Goal: Navigation & Orientation: Find specific page/section

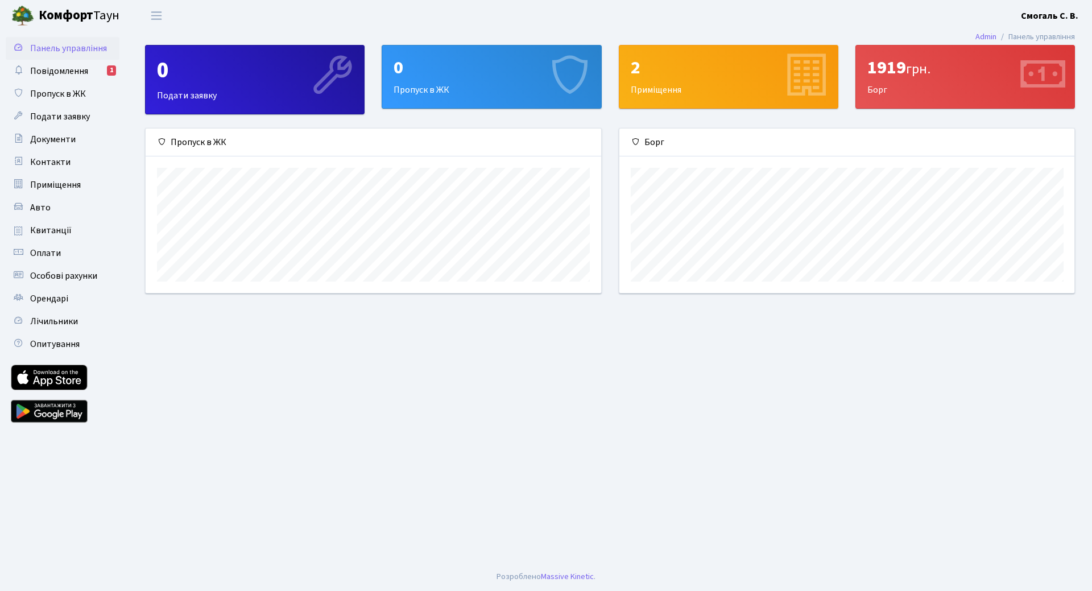
scroll to position [164, 455]
click at [767, 361] on main "Admin Панель управління 0 Подати заявку 0 Пропуск в ЖК 2 Приміщення 1919 грн. Б…" at bounding box center [610, 296] width 964 height 531
click at [74, 70] on span "Повідомлення" at bounding box center [59, 71] width 58 height 13
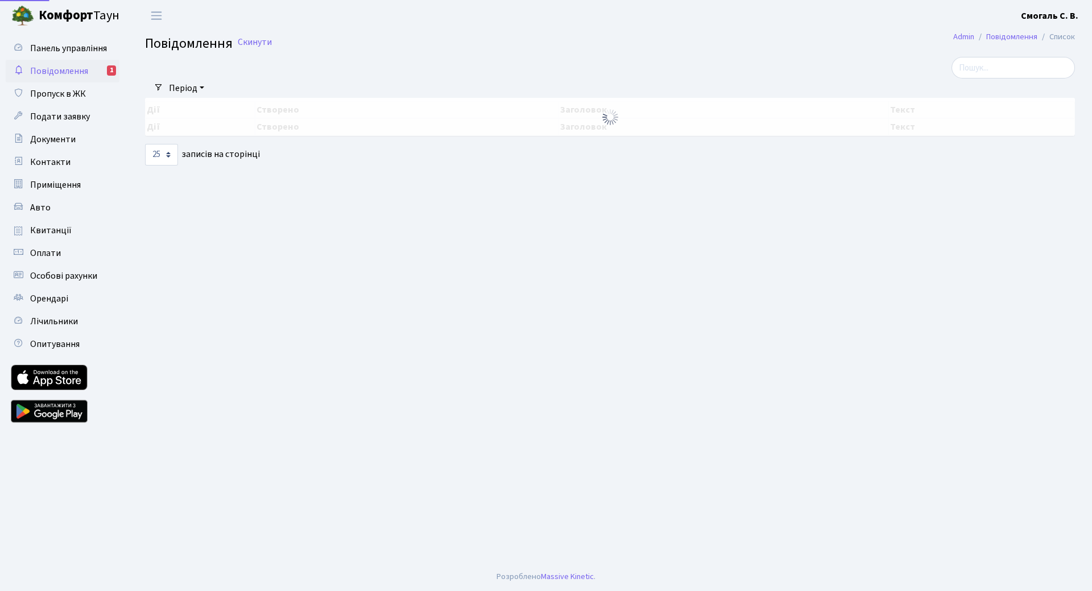
select select "25"
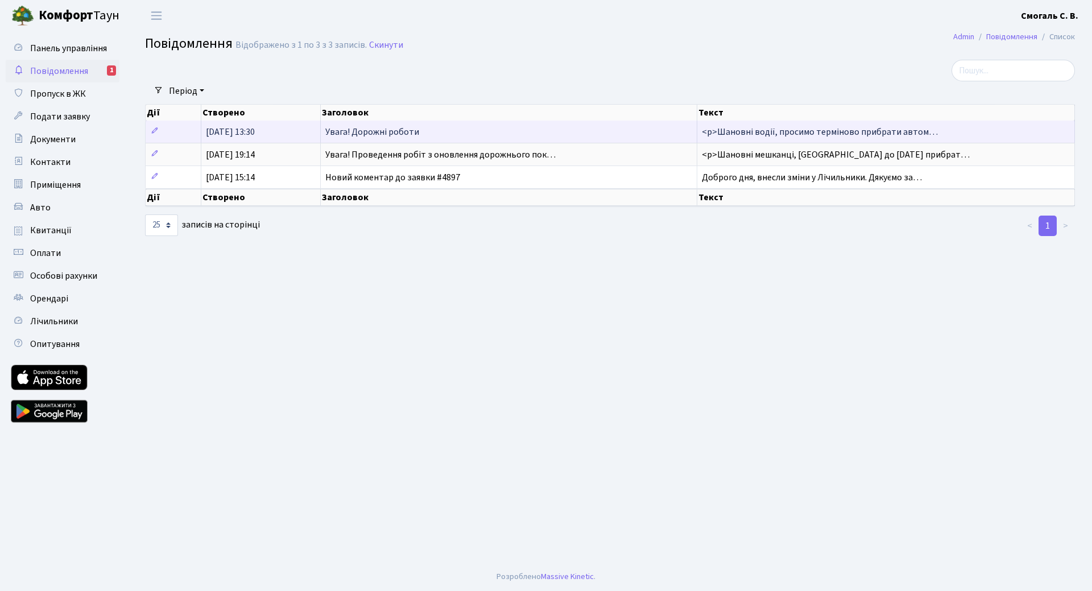
click at [369, 133] on span "Увага! Дорожні роботи" at bounding box center [372, 132] width 94 height 13
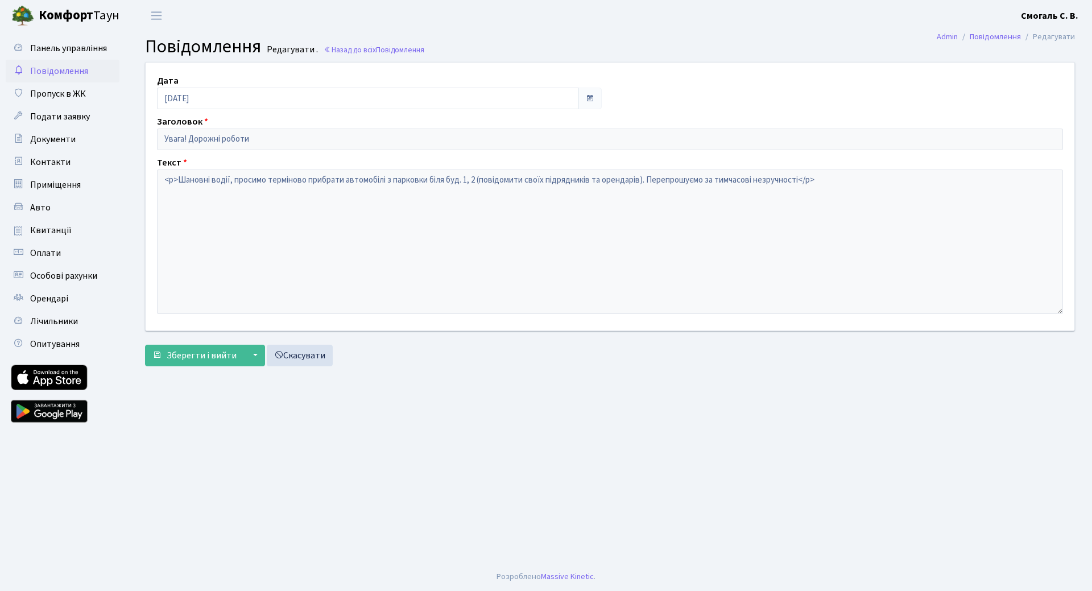
click at [63, 73] on span "Повідомлення" at bounding box center [59, 71] width 58 height 13
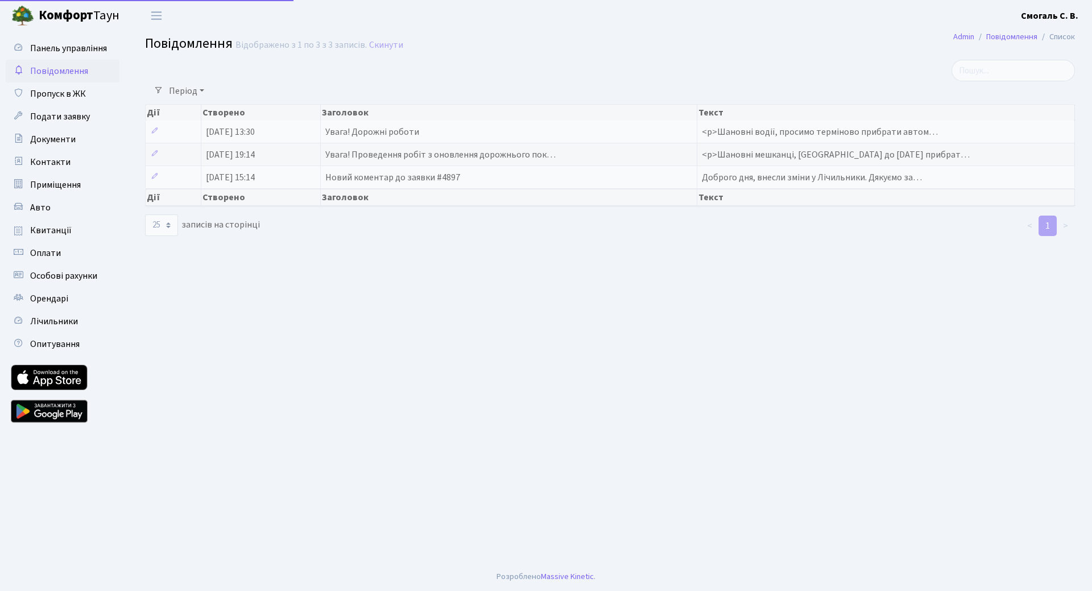
select select "25"
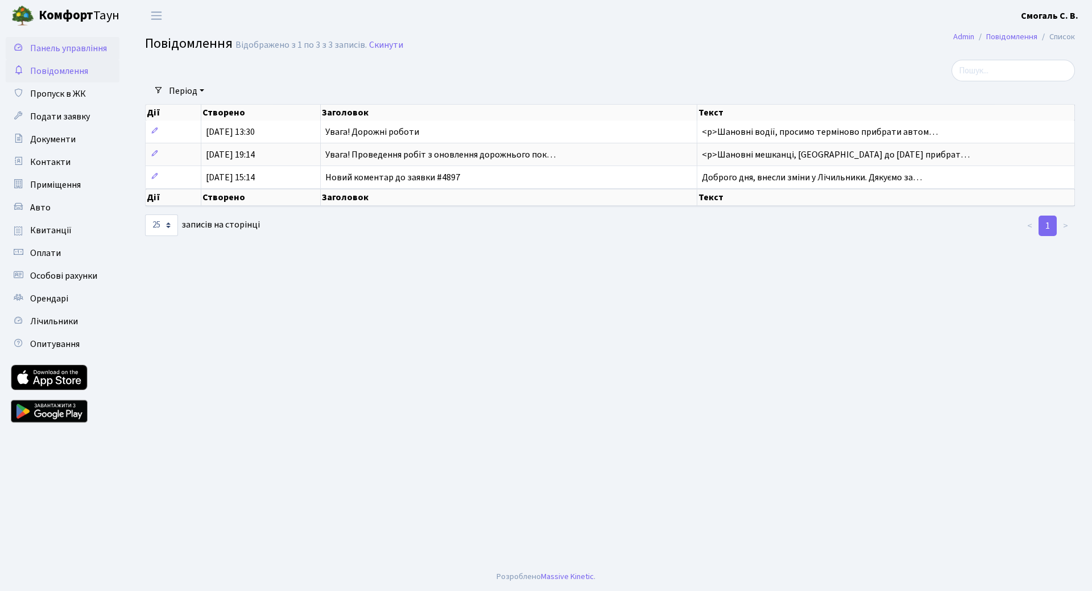
click at [55, 48] on span "Панель управління" at bounding box center [68, 48] width 77 height 13
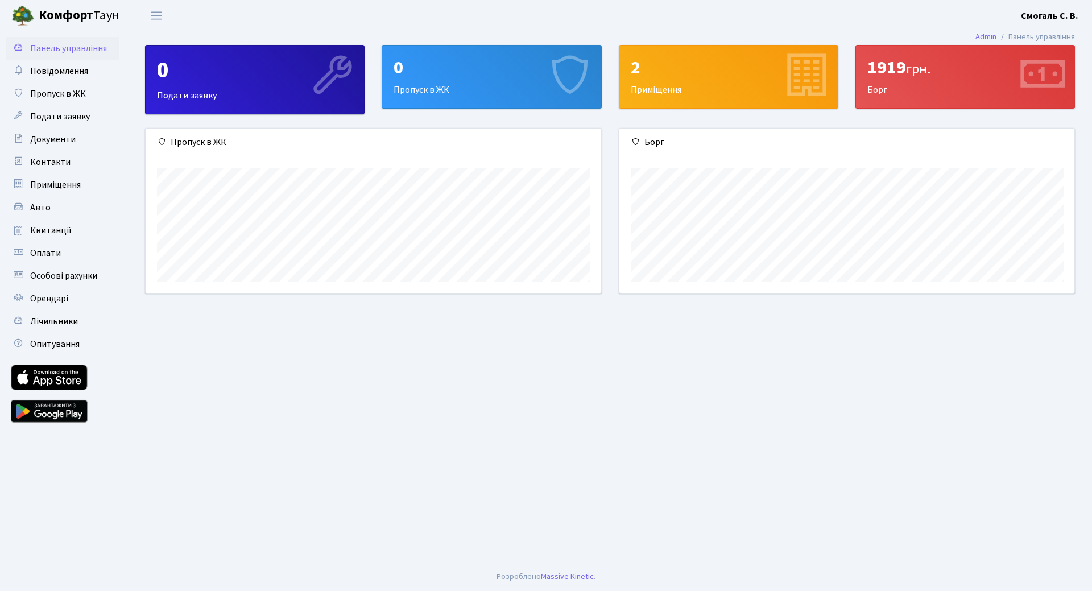
scroll to position [164, 455]
click at [928, 68] on span "грн." at bounding box center [918, 69] width 24 height 20
click at [1032, 72] on icon at bounding box center [1042, 76] width 54 height 54
click at [888, 92] on div "1919 грн. Борг" at bounding box center [965, 77] width 218 height 63
click at [52, 156] on span "Контакти" at bounding box center [50, 162] width 40 height 13
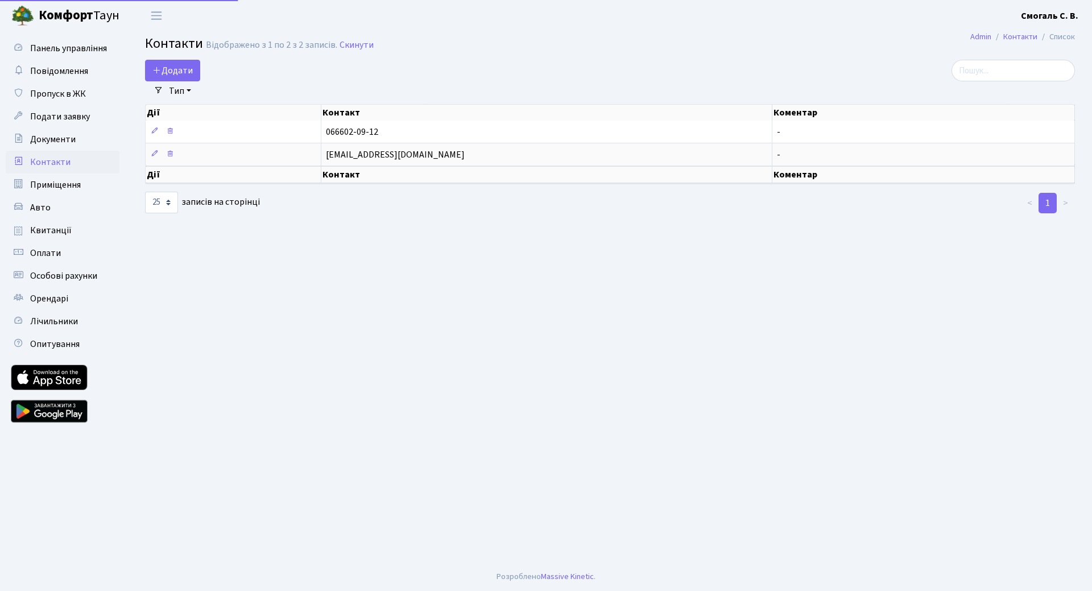
select select "25"
click at [55, 73] on span "Повідомлення" at bounding box center [59, 71] width 58 height 13
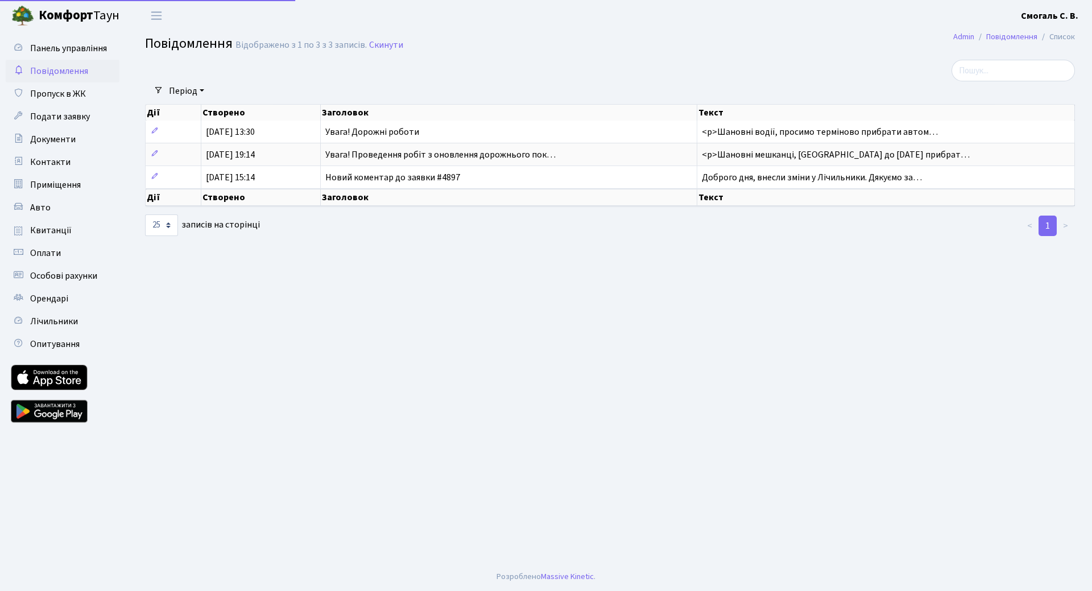
select select "25"
click at [58, 235] on span "Квитанції" at bounding box center [51, 230] width 42 height 13
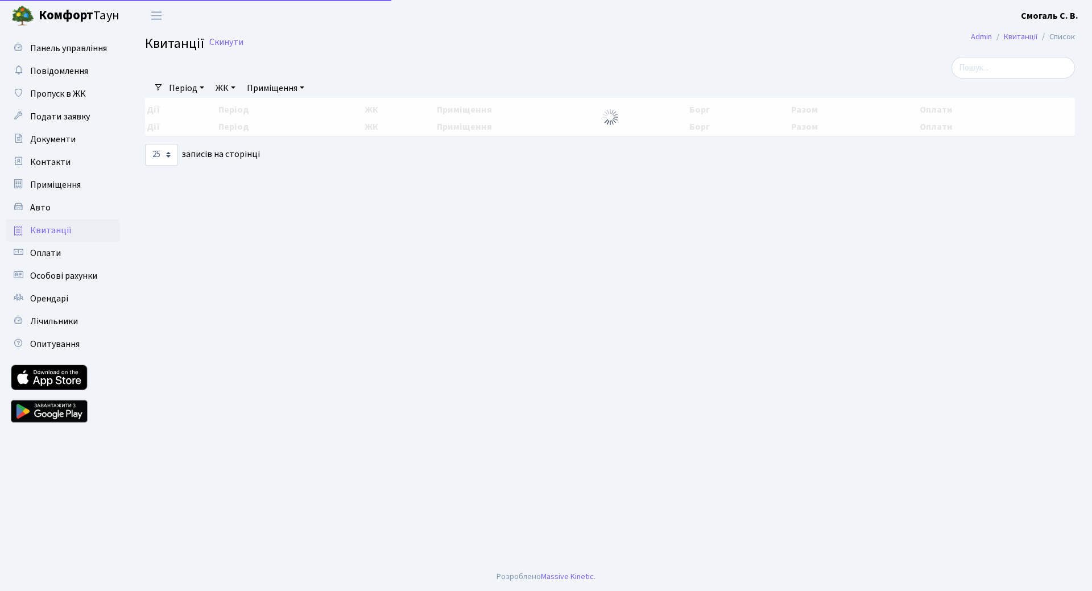
select select "25"
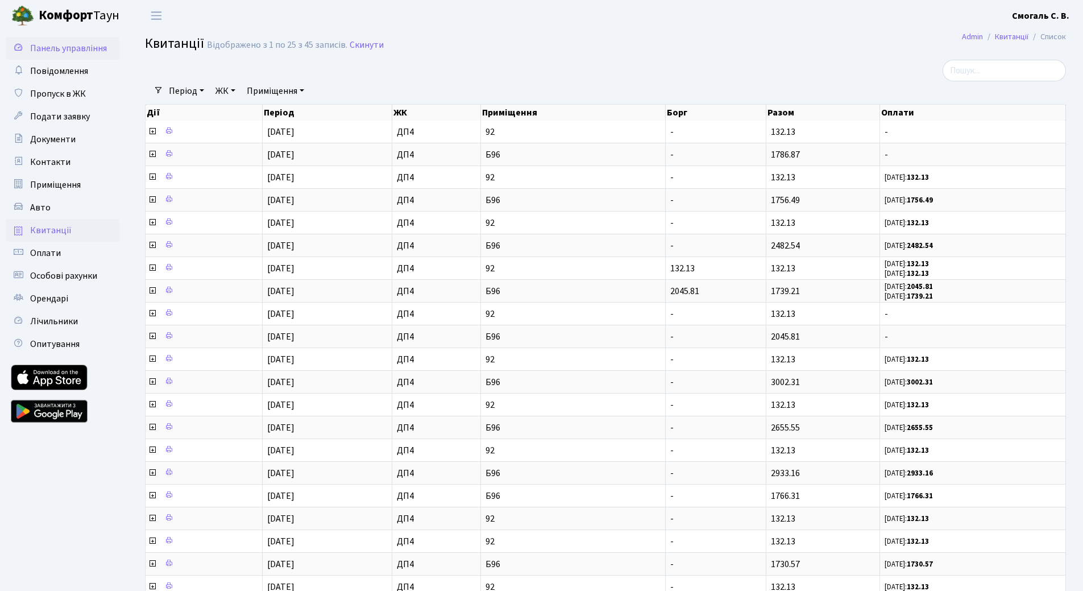
click at [72, 49] on span "Панель управління" at bounding box center [68, 48] width 77 height 13
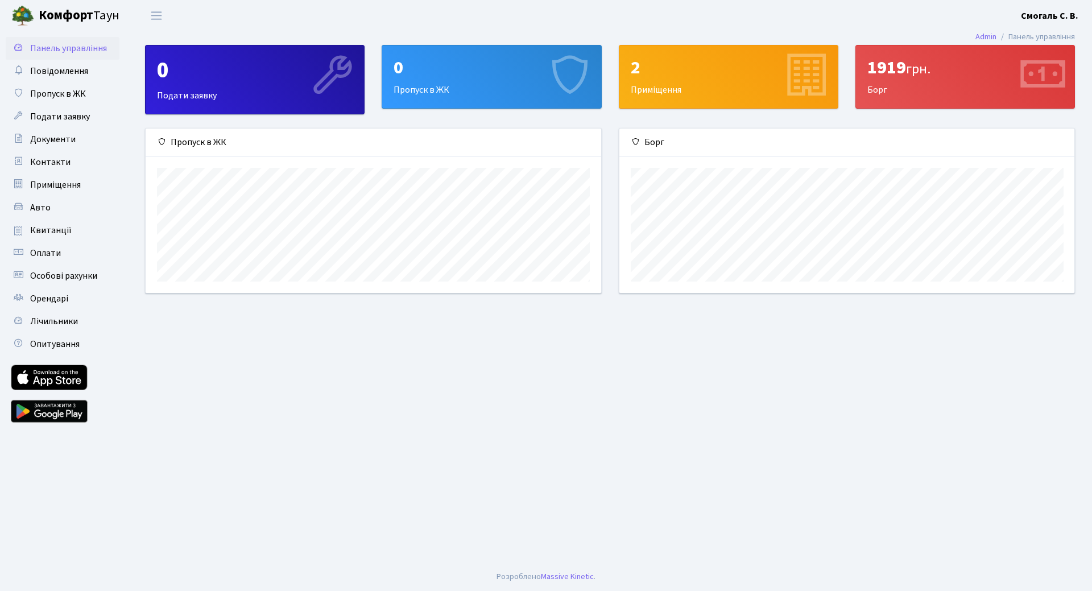
scroll to position [164, 455]
click at [64, 231] on span "Квитанції" at bounding box center [51, 230] width 42 height 13
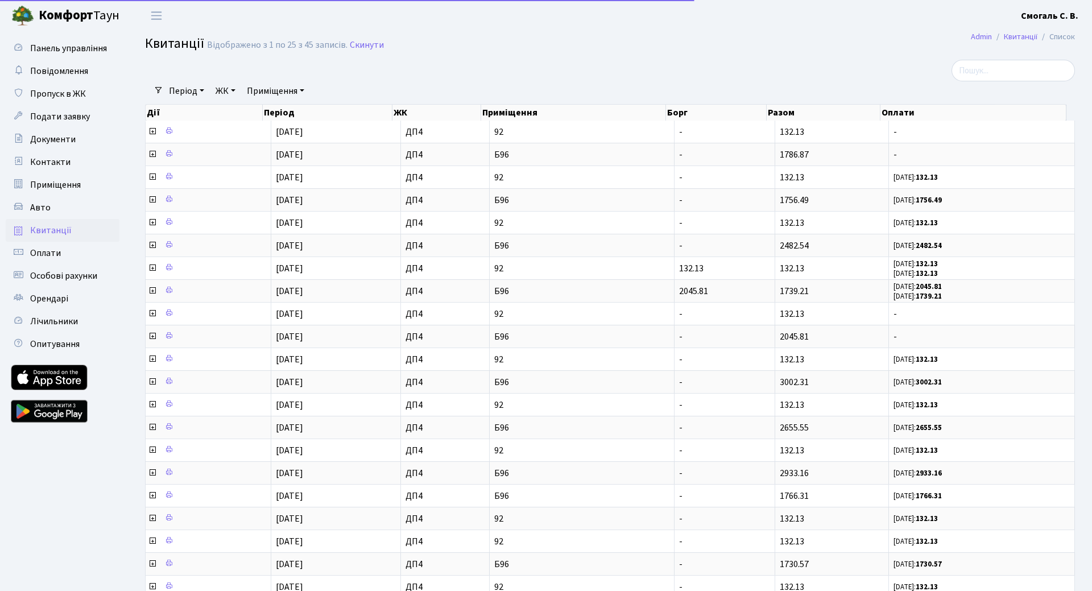
select select "25"
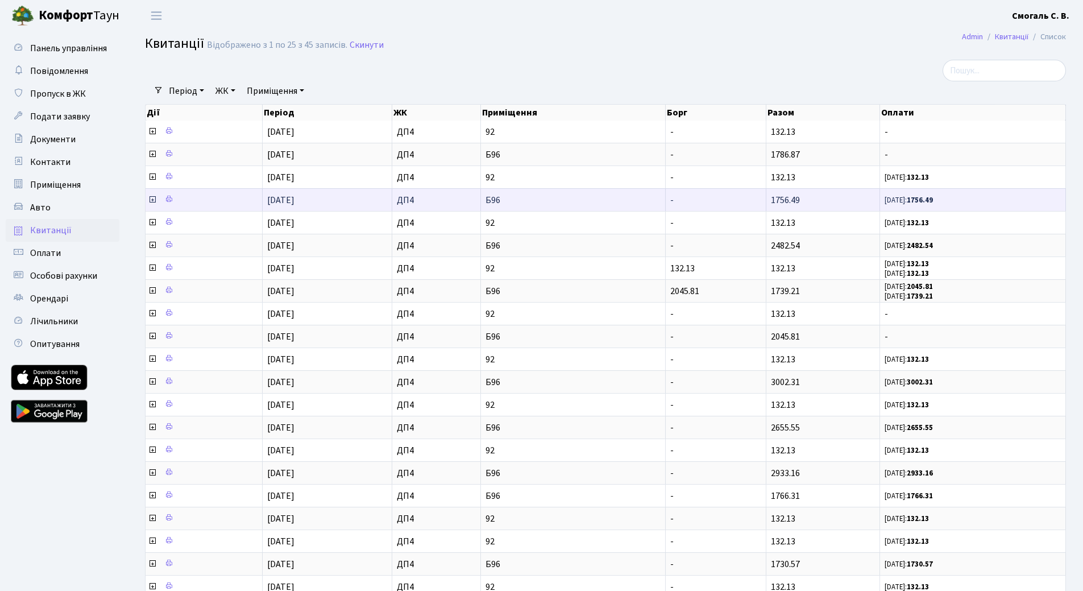
click at [152, 200] on icon at bounding box center [152, 199] width 9 height 9
